Goal: Task Accomplishment & Management: Complete application form

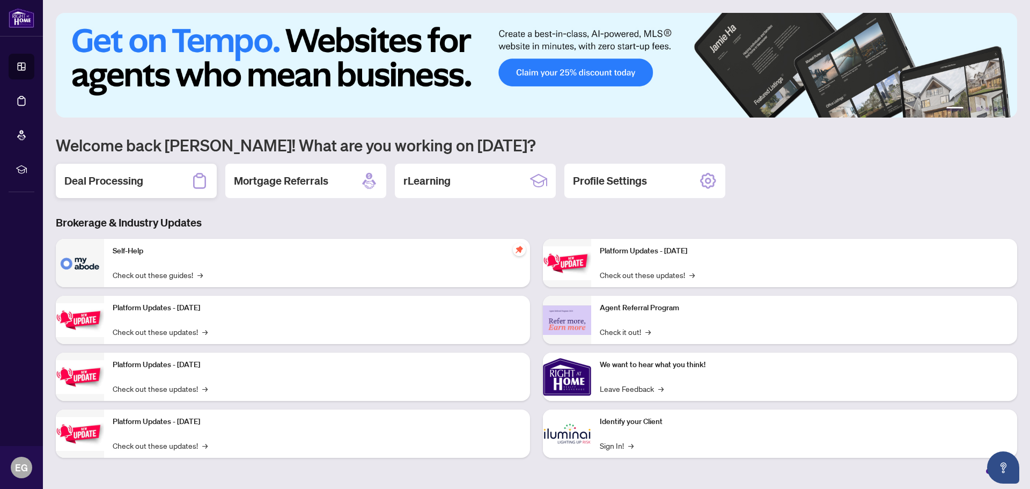
click at [133, 179] on h2 "Deal Processing" at bounding box center [103, 180] width 79 height 15
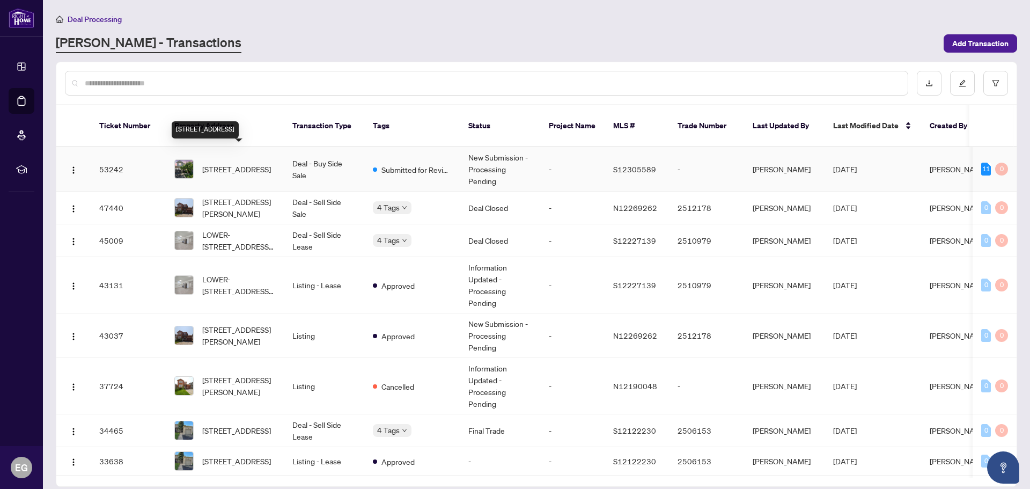
click at [246, 163] on span "[STREET_ADDRESS]" at bounding box center [236, 169] width 69 height 12
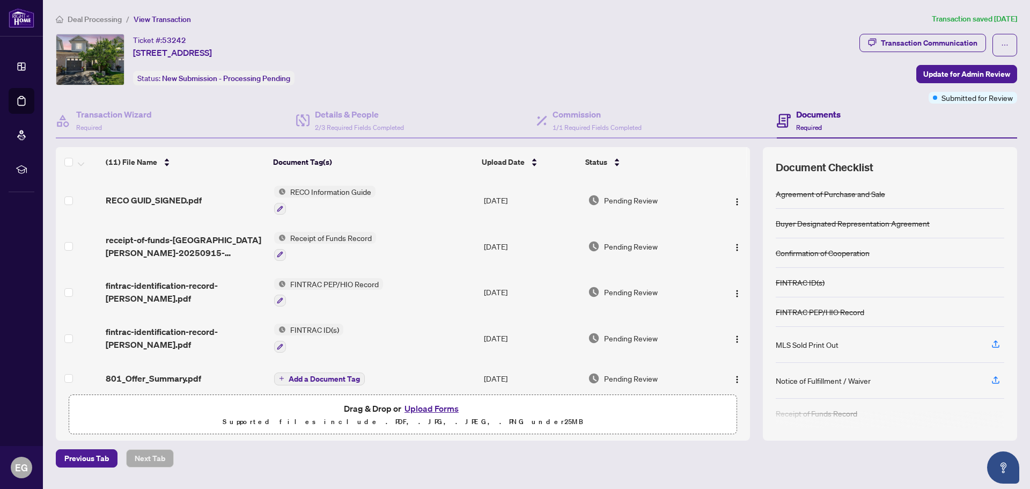
click at [421, 408] on button "Upload Forms" at bounding box center [431, 408] width 61 height 14
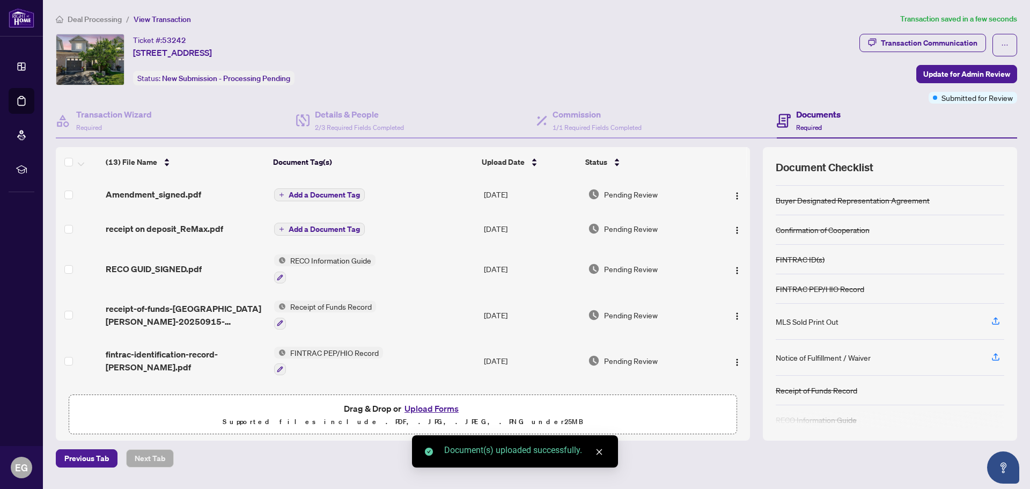
scroll to position [34, 0]
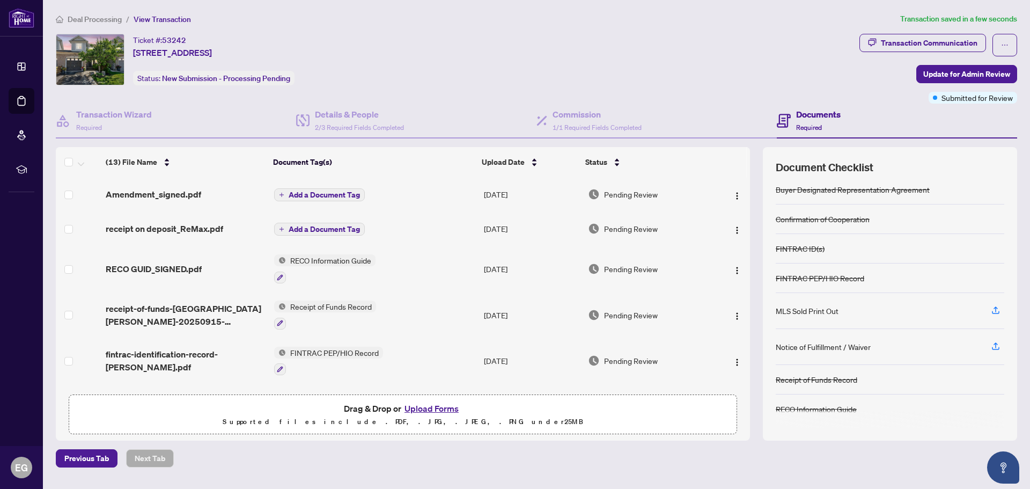
click at [310, 191] on span "Add a Document Tag" at bounding box center [324, 195] width 71 height 8
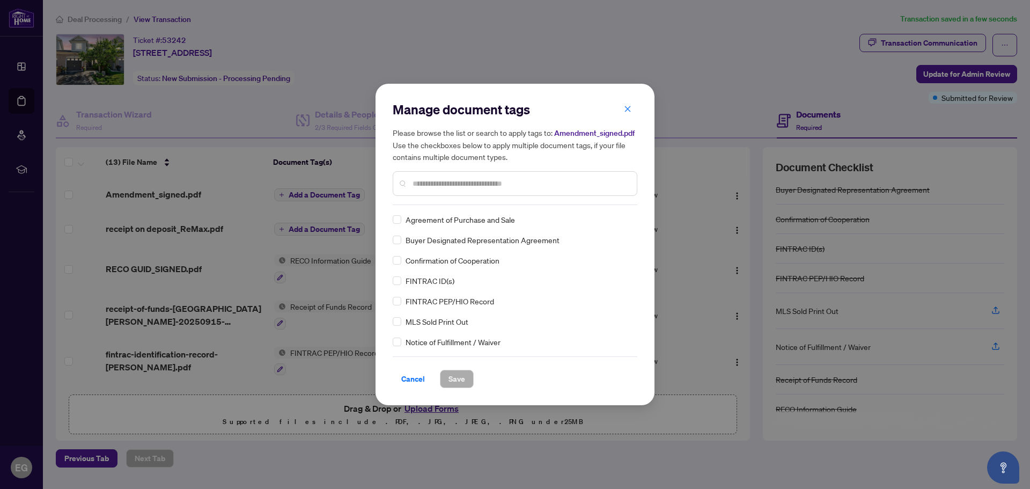
drag, startPoint x: 416, startPoint y: 184, endPoint x: 419, endPoint y: 177, distance: 7.5
click at [416, 183] on input "text" at bounding box center [521, 184] width 216 height 12
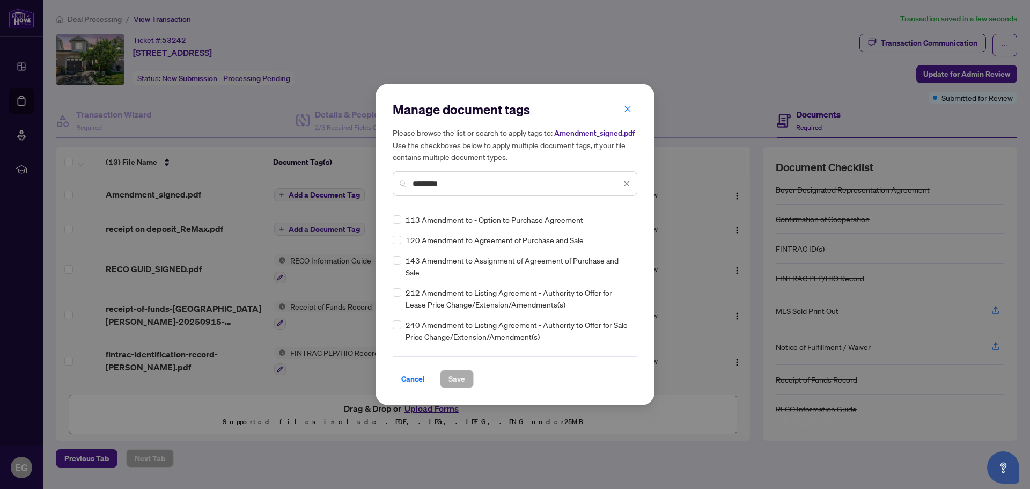
type input "*********"
click at [452, 380] on span "Save" at bounding box center [457, 378] width 17 height 17
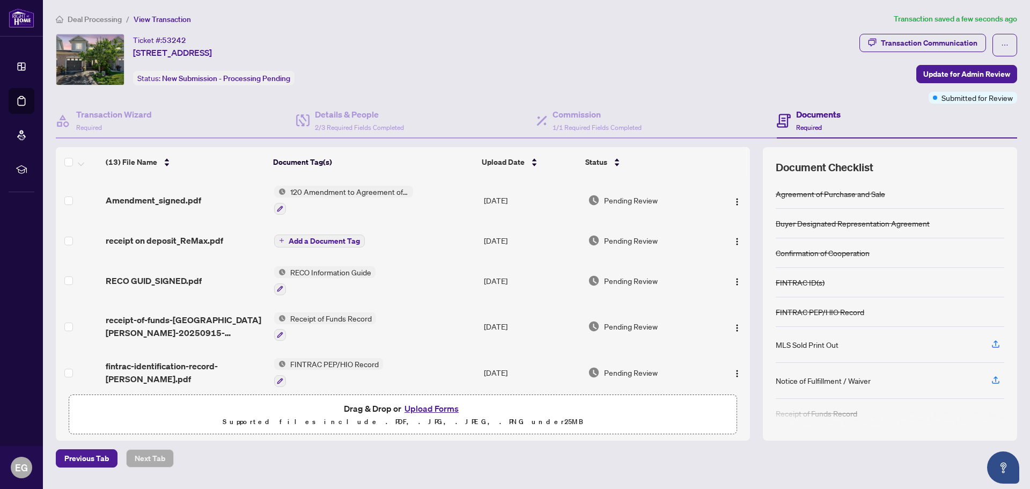
click at [320, 239] on span "Add a Document Tag" at bounding box center [324, 241] width 71 height 8
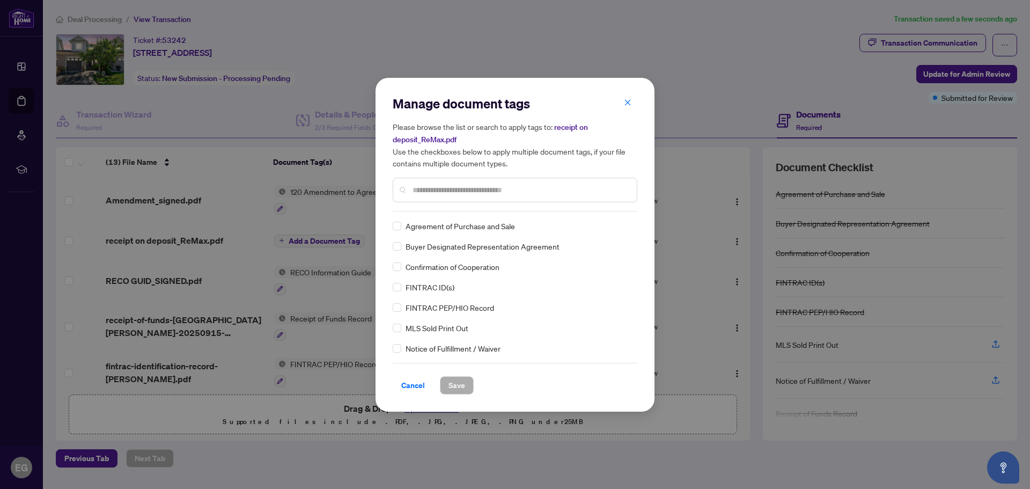
click at [433, 186] on input "text" at bounding box center [521, 190] width 216 height 12
click at [416, 386] on span "Cancel" at bounding box center [413, 385] width 24 height 17
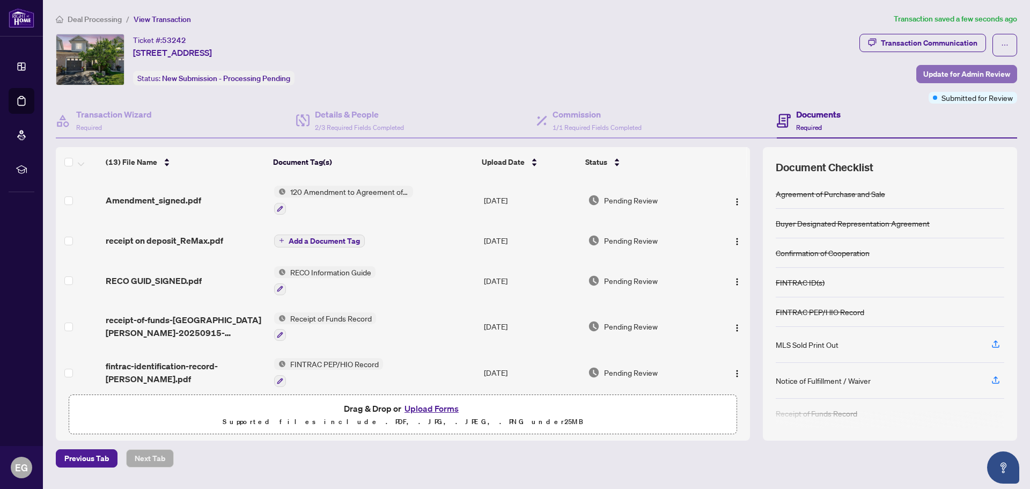
click at [976, 71] on span "Update for Admin Review" at bounding box center [967, 73] width 87 height 17
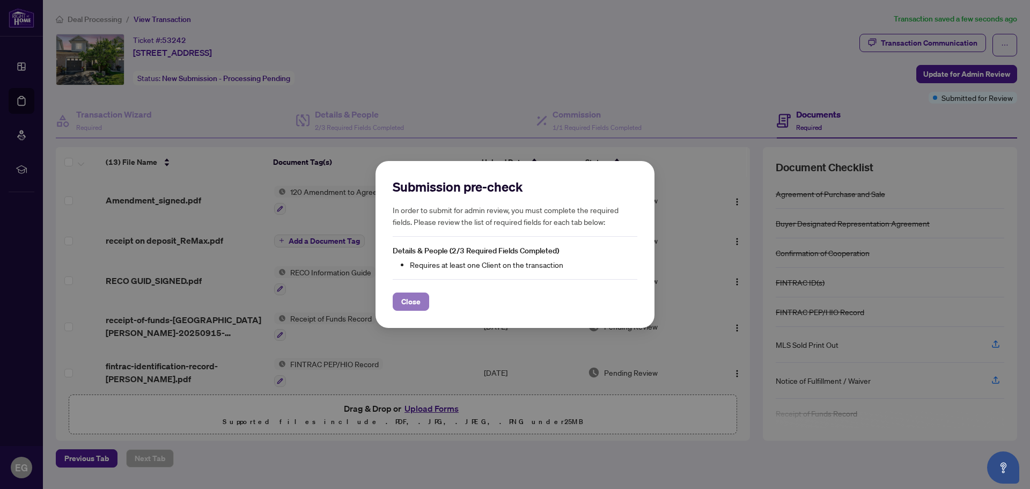
click at [415, 302] on span "Close" at bounding box center [410, 301] width 19 height 17
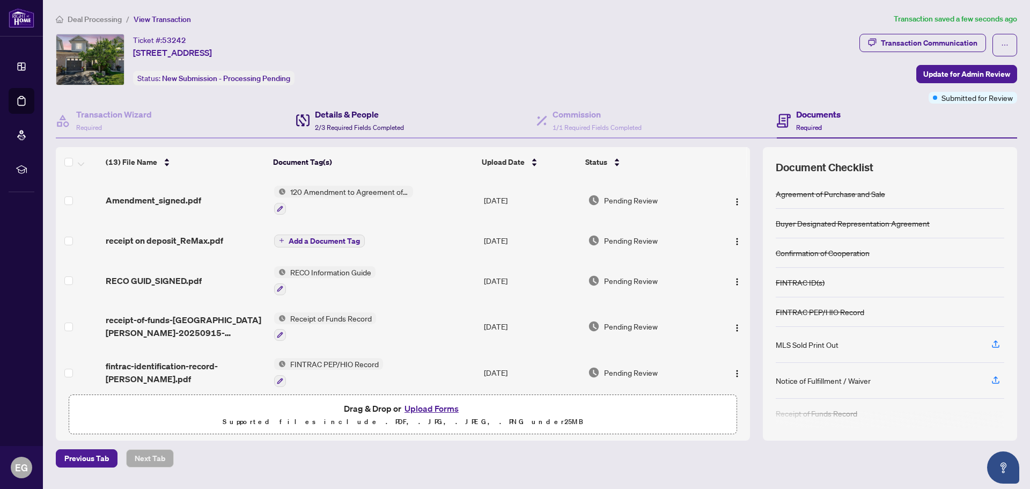
click at [327, 115] on h4 "Details & People" at bounding box center [359, 114] width 89 height 13
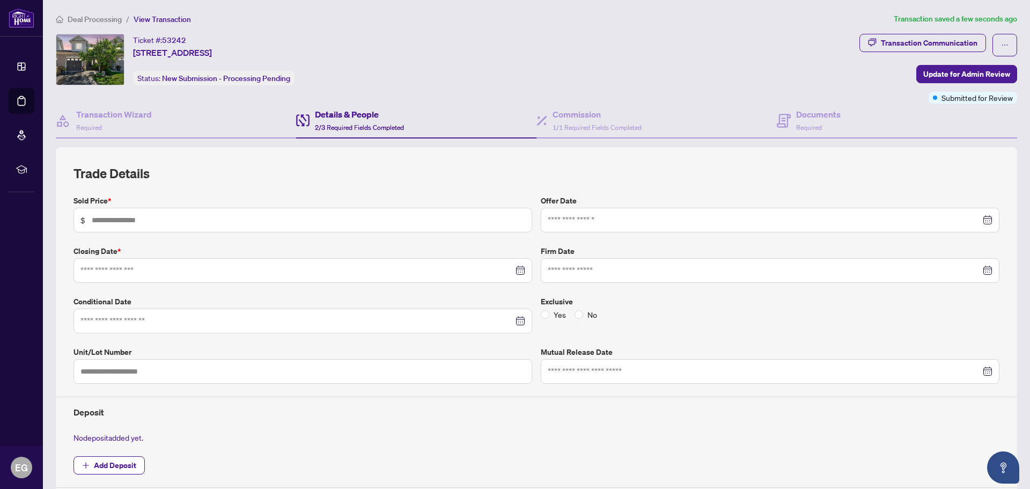
type input "*******"
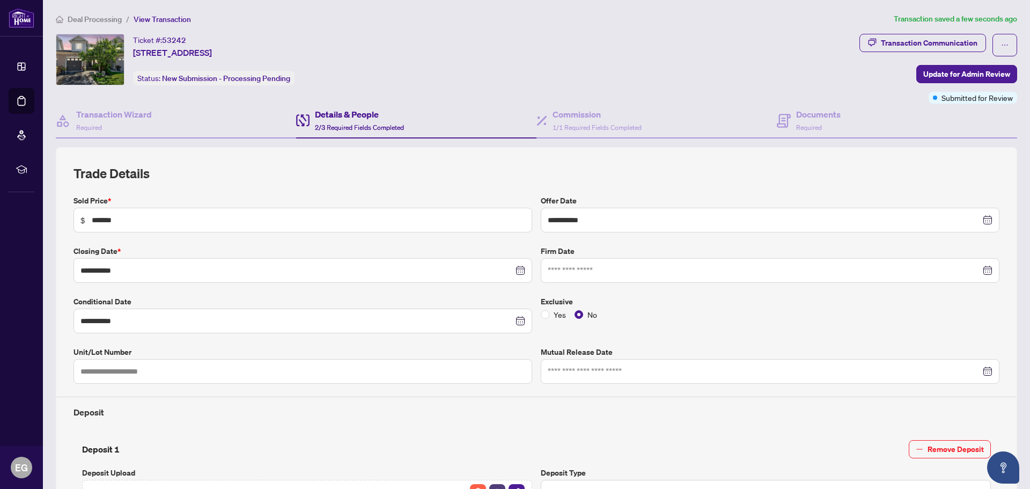
type input "**********"
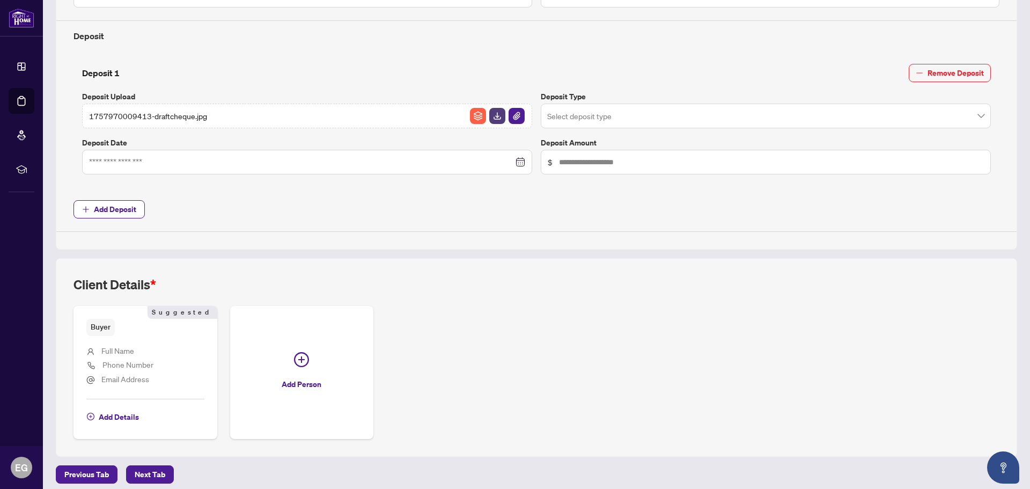
scroll to position [383, 0]
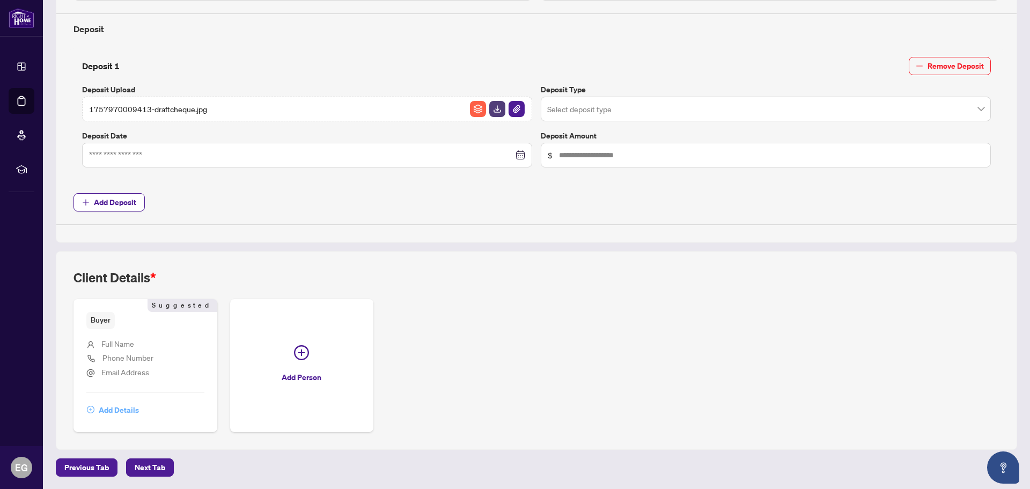
click at [128, 411] on span "Add Details" at bounding box center [119, 409] width 40 height 17
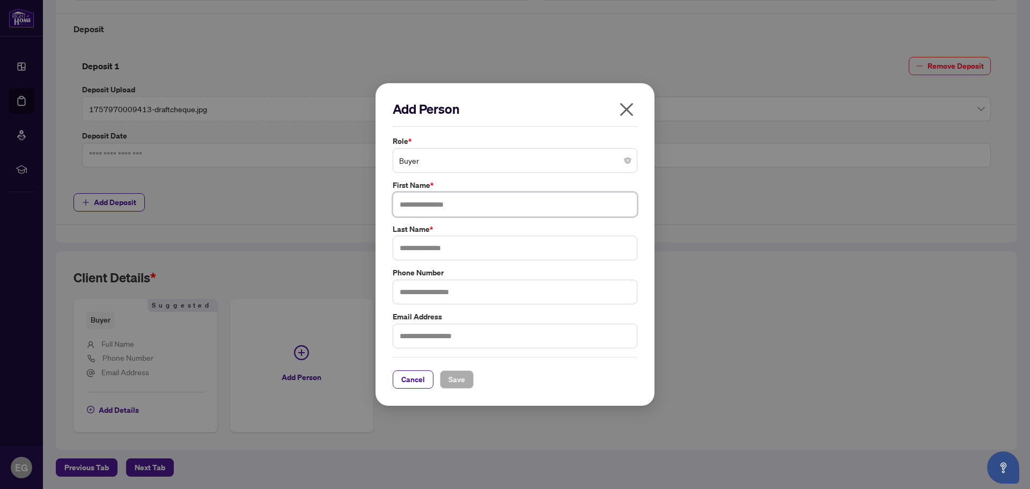
click at [426, 208] on input "text" at bounding box center [515, 204] width 245 height 25
click at [416, 248] on input "text" at bounding box center [515, 248] width 245 height 25
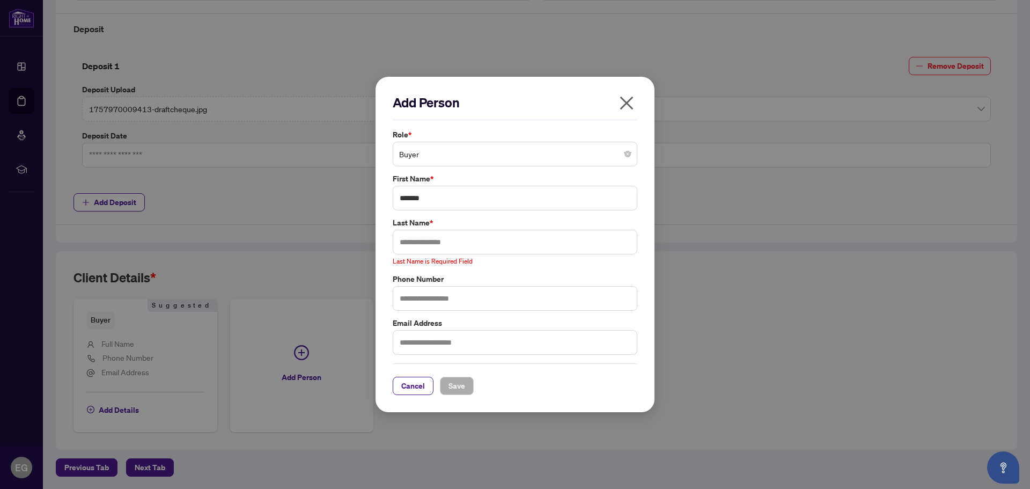
drag, startPoint x: 597, startPoint y: 97, endPoint x: 587, endPoint y: 109, distance: 16.8
click at [597, 97] on h2 "Add Person" at bounding box center [515, 102] width 245 height 17
click at [426, 245] on input "text" at bounding box center [515, 242] width 245 height 25
drag, startPoint x: 437, startPoint y: 203, endPoint x: 389, endPoint y: 196, distance: 48.3
click at [389, 196] on div "Add Person Role * Buyer First Name * ******* Last Name * Last Name is Required …" at bounding box center [515, 244] width 279 height 335
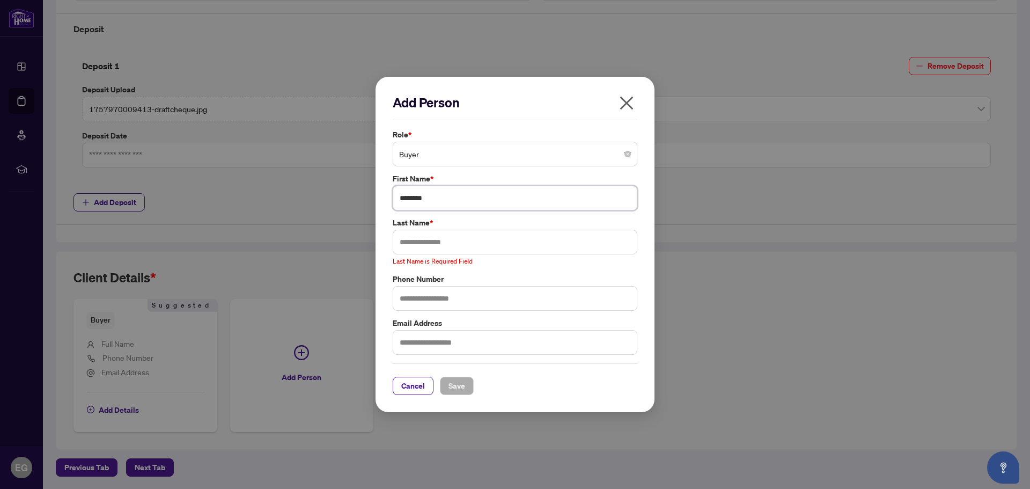
click at [411, 199] on input "********" at bounding box center [515, 198] width 245 height 25
type input "********"
click at [422, 240] on input "text" at bounding box center [515, 242] width 245 height 25
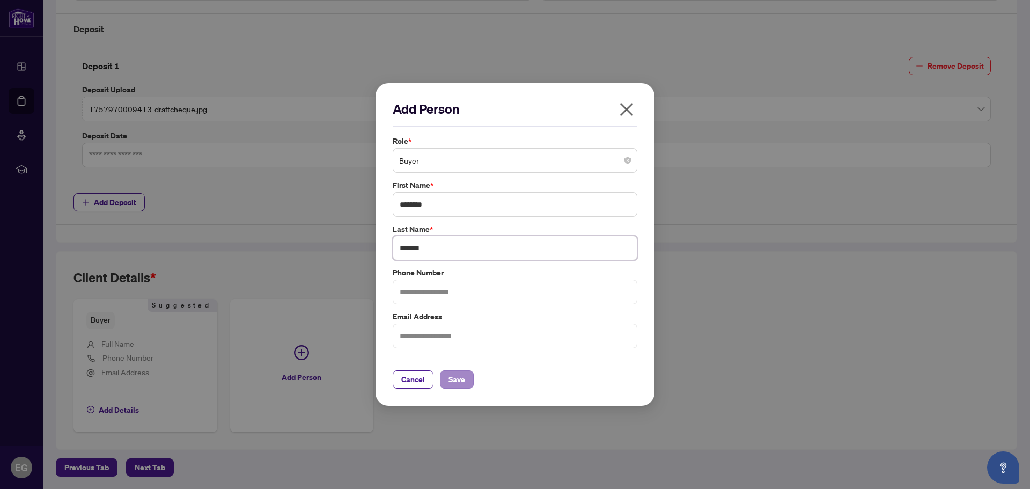
type input "*******"
click at [459, 382] on span "Save" at bounding box center [457, 379] width 17 height 17
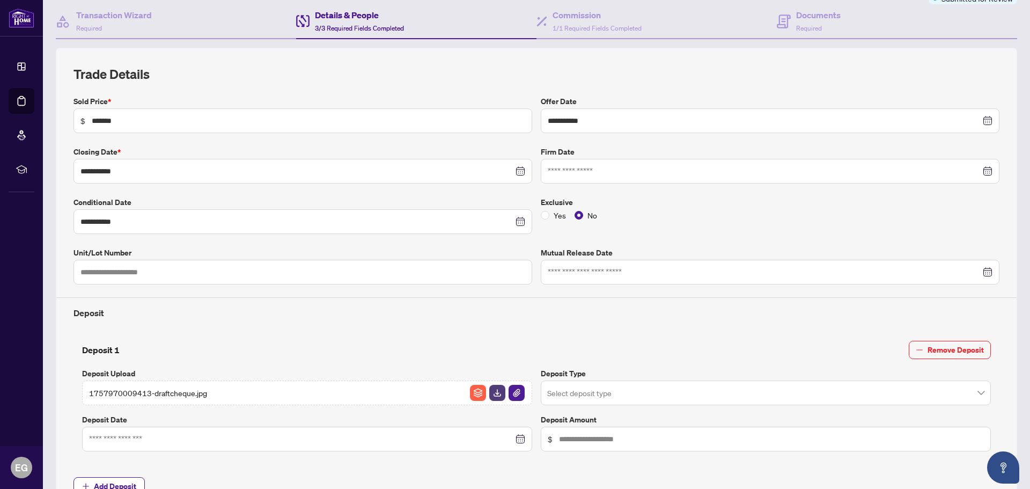
scroll to position [0, 0]
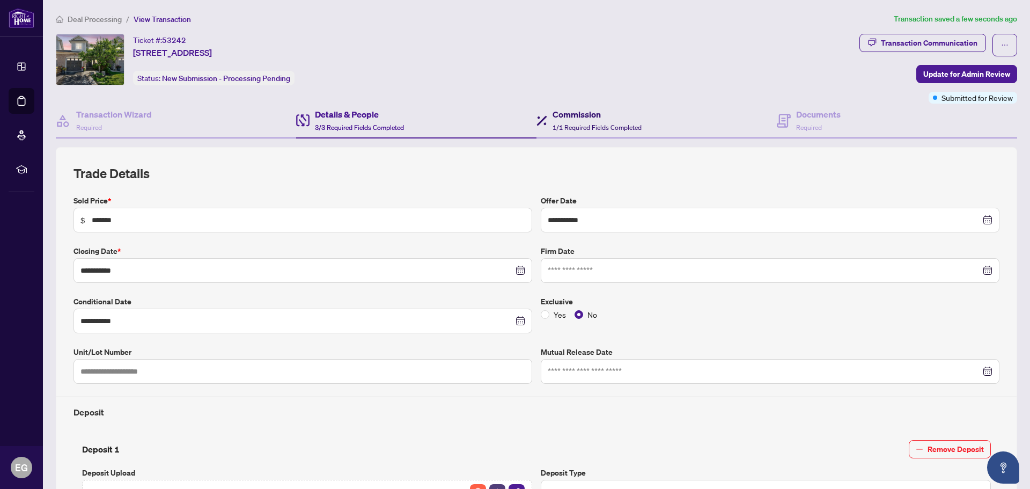
click at [574, 120] on div "Commission 1/1 Required Fields Completed" at bounding box center [597, 120] width 89 height 25
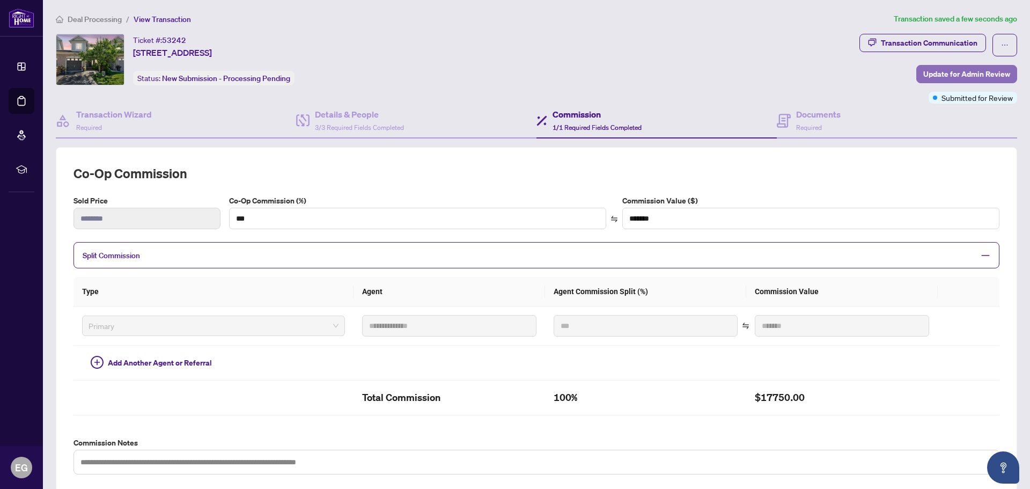
click at [951, 72] on span "Update for Admin Review" at bounding box center [967, 73] width 87 height 17
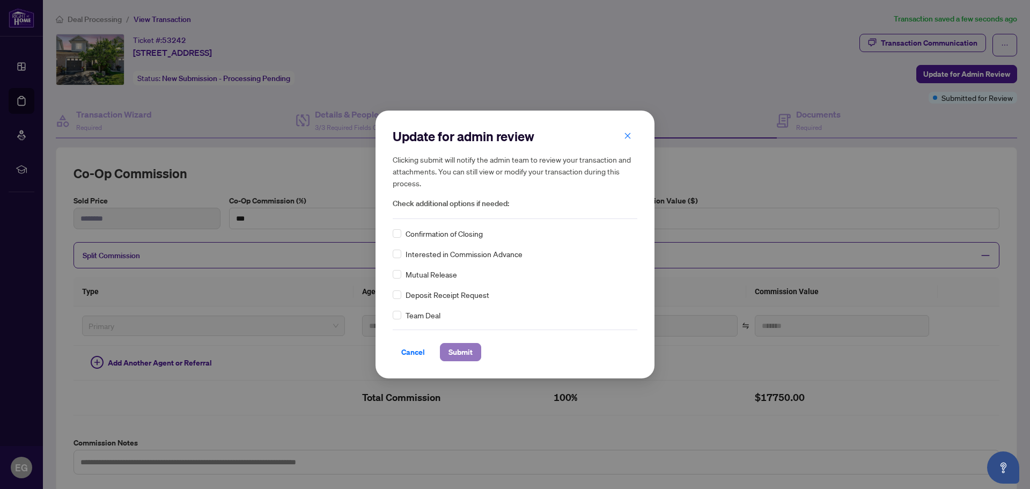
click at [462, 351] on span "Submit" at bounding box center [461, 351] width 24 height 17
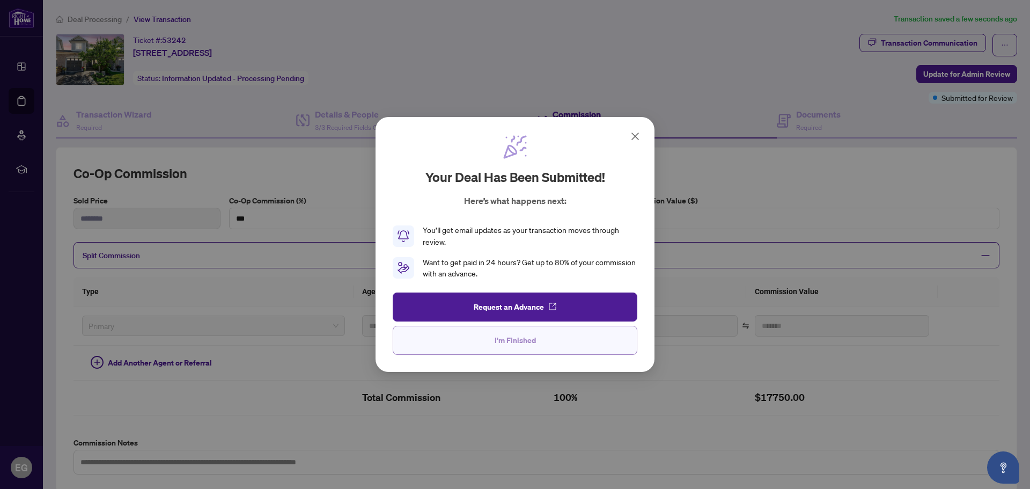
click at [557, 341] on button "I'm Finished" at bounding box center [515, 340] width 245 height 29
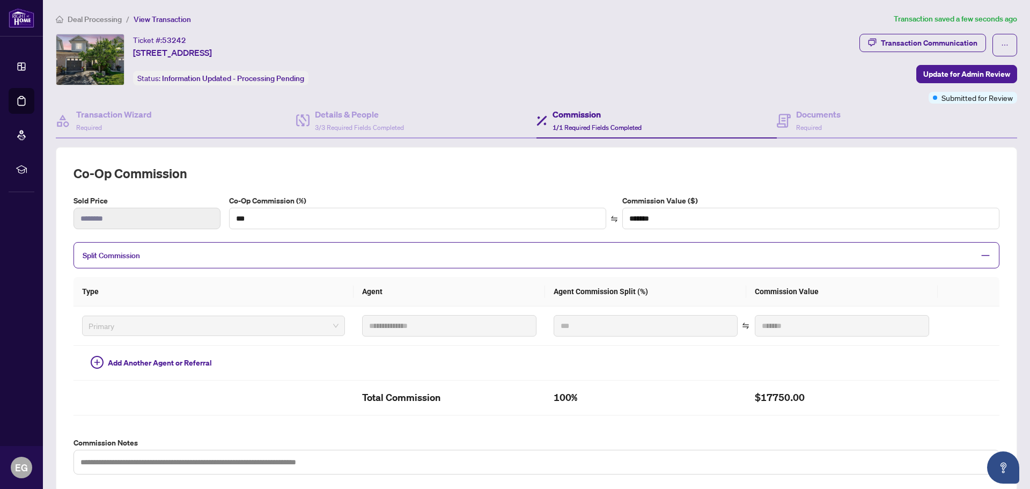
drag, startPoint x: 785, startPoint y: 69, endPoint x: 788, endPoint y: 74, distance: 5.8
click at [788, 74] on div "Ticket #: 53242 [STREET_ADDRESS] Status: Information Updated - Processing Pendi…" at bounding box center [456, 60] width 800 height 52
